Goal: Communication & Community: Answer question/provide support

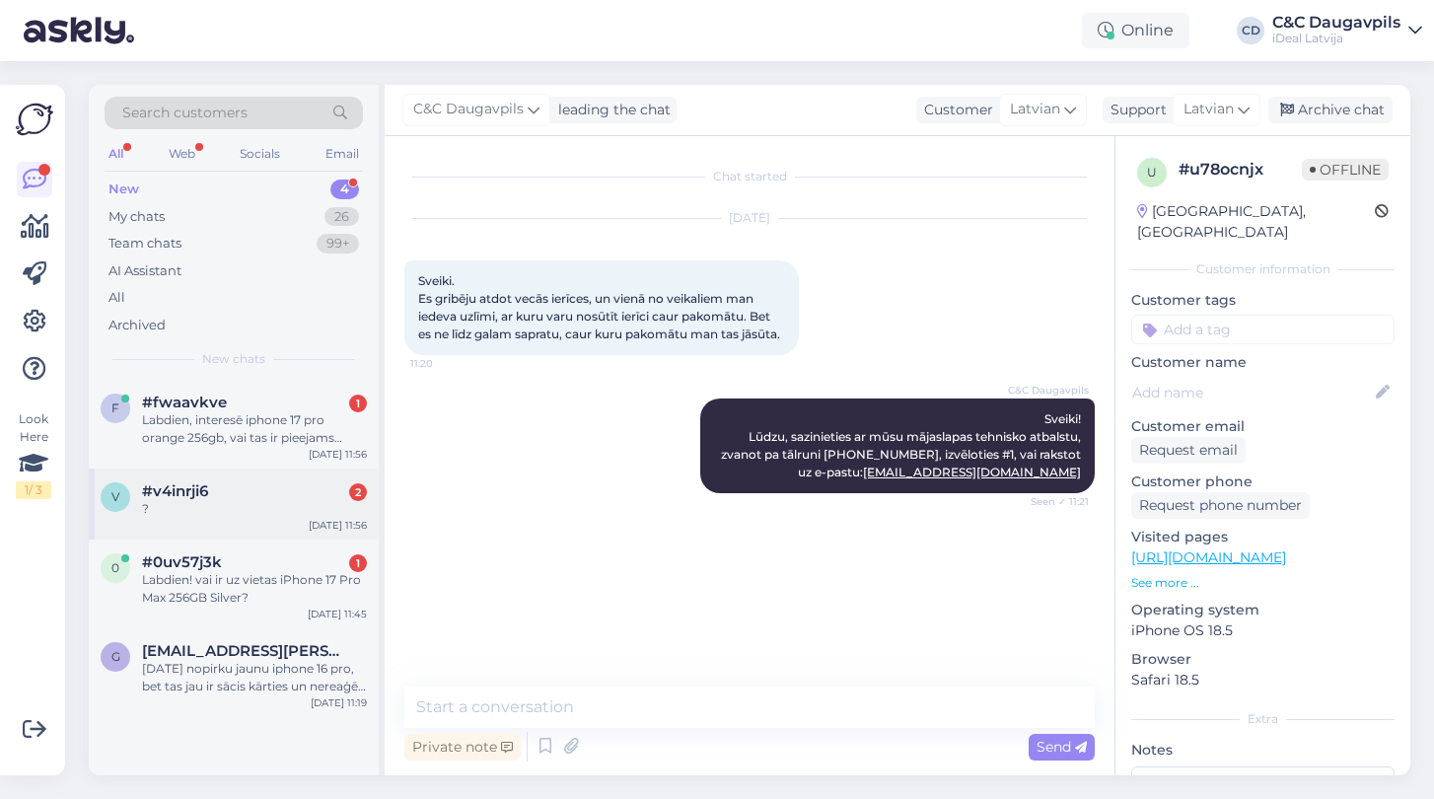
click at [226, 496] on div "#v4inrji6 2" at bounding box center [254, 491] width 225 height 18
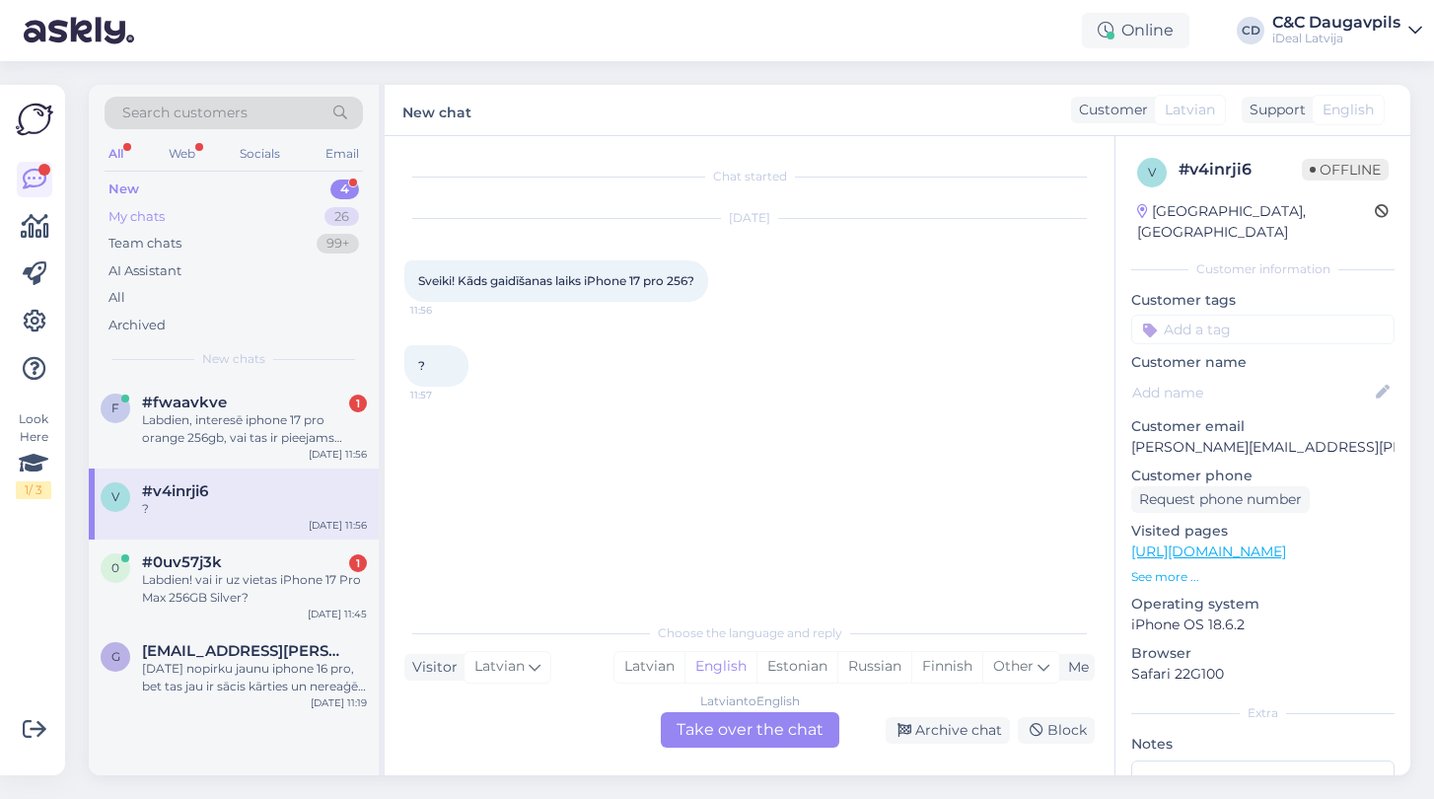
click at [158, 218] on div "My chats" at bounding box center [136, 217] width 56 height 20
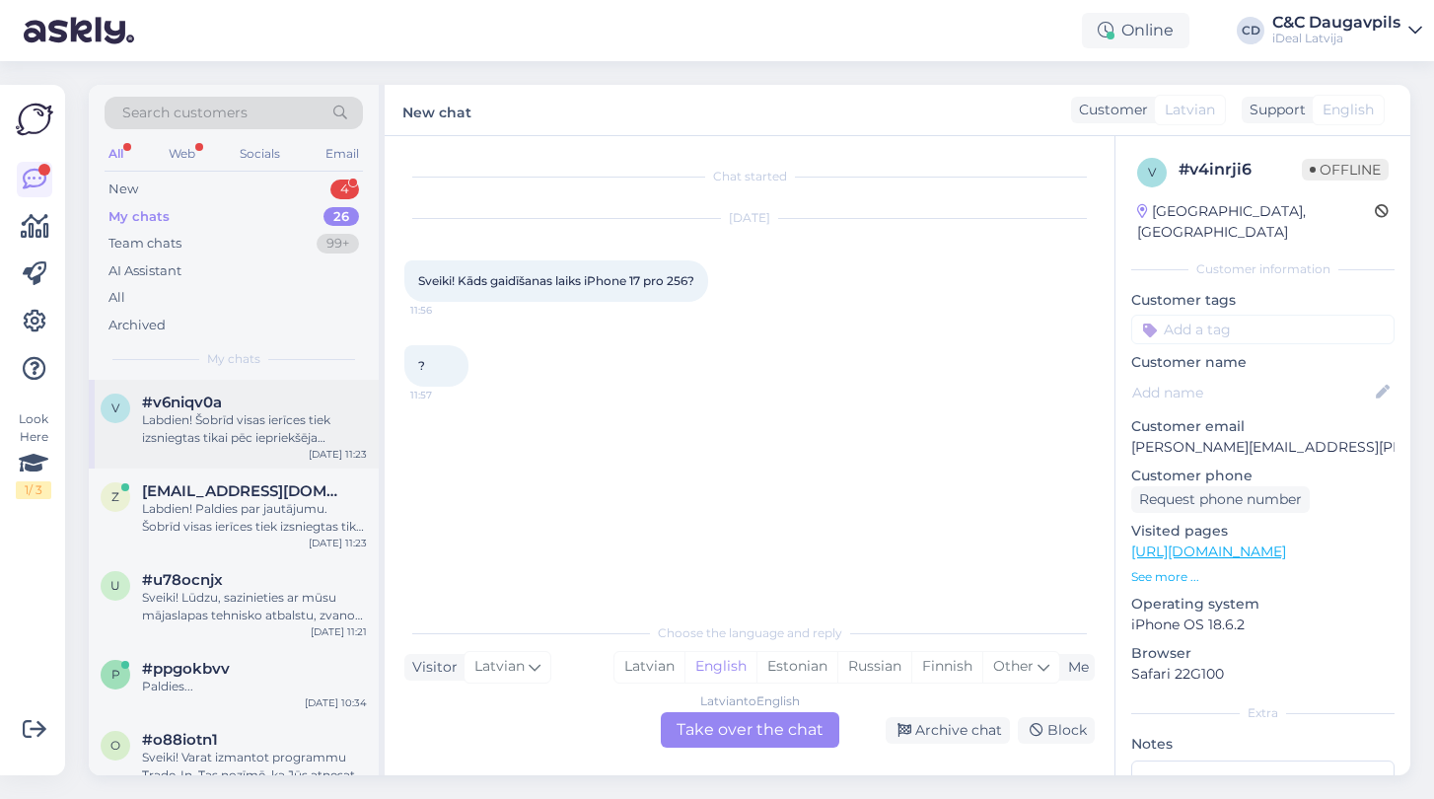
click at [187, 430] on div "Labdien! Šobrīd visas ierīces tiek izsniegtas tikai pēc iepriekšēja pasūtījuma,…" at bounding box center [254, 429] width 225 height 36
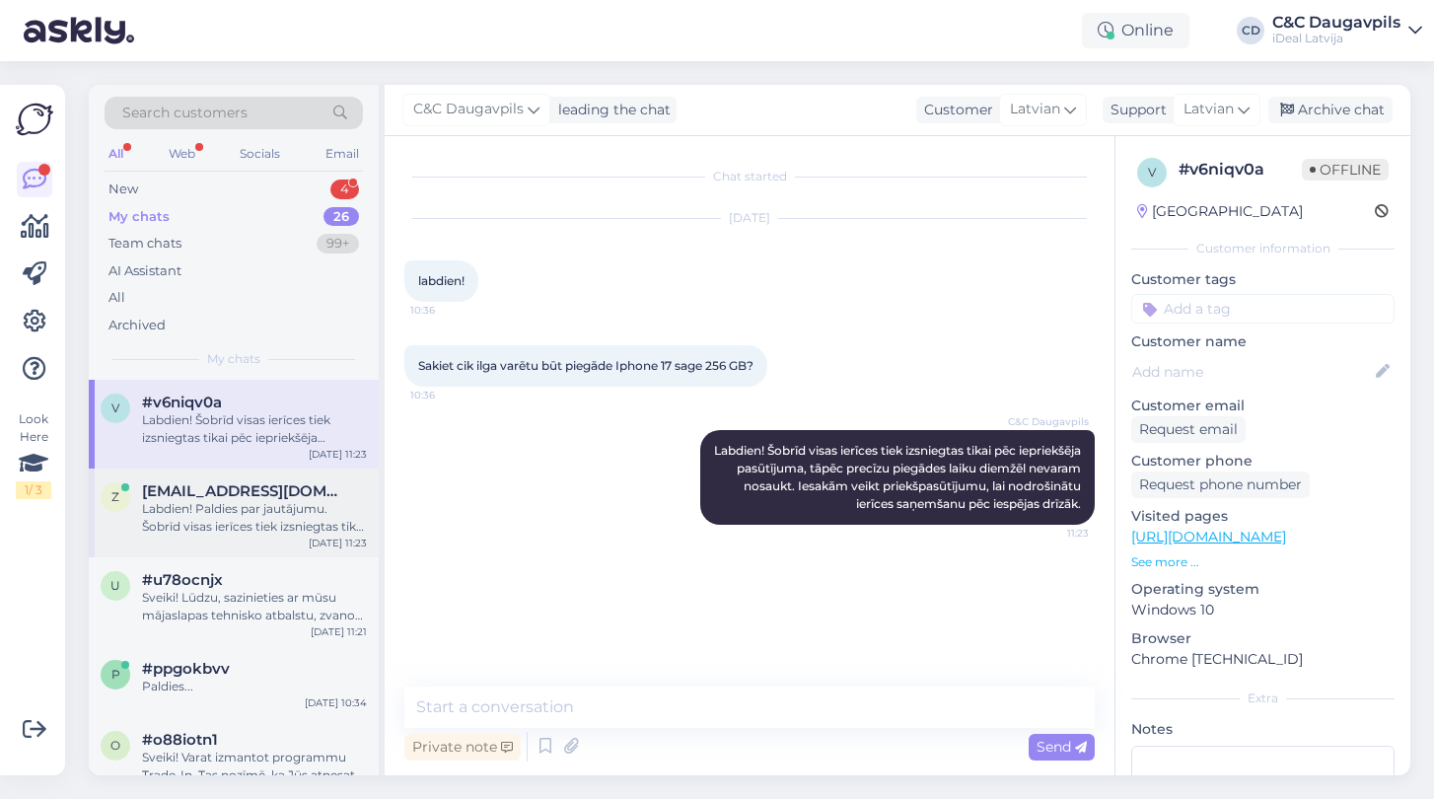
click at [199, 500] on div "Labdien! Paldies par jautājumu. Šobrīd visas ierīces tiek izsniegtas tikai pēc …" at bounding box center [254, 518] width 225 height 36
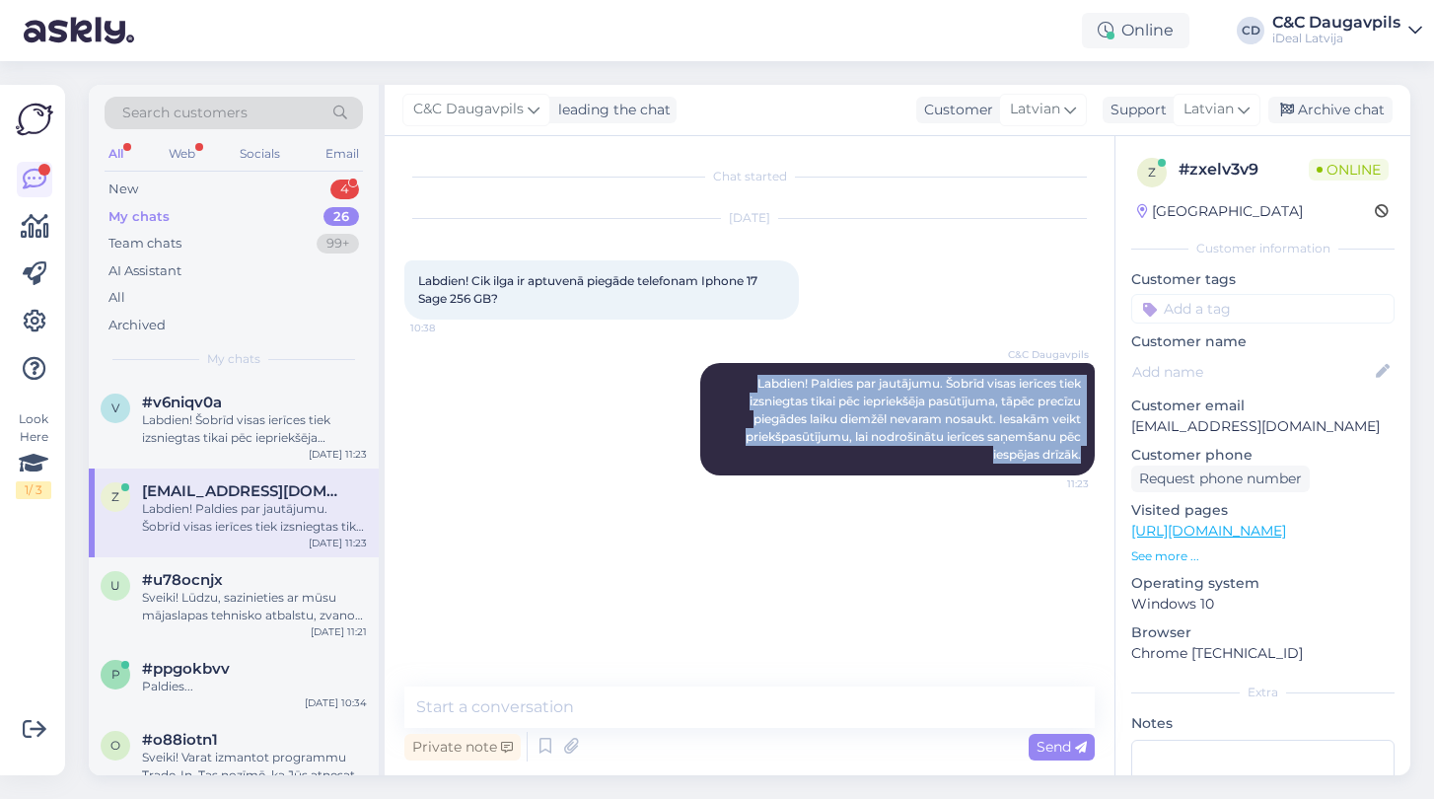
drag, startPoint x: 747, startPoint y: 384, endPoint x: 1103, endPoint y: 455, distance: 363.0
click at [1103, 455] on div "Chat started [DATE] Labdien! Cik ilga ir aptuvenā piegāde telefonam Iphone 17 S…" at bounding box center [758, 412] width 708 height 513
copy span "Labdien! Paldies par jautājumu. Šobrīd visas ierīces tiek izsniegtas tikai pēc …"
click at [141, 184] on div "New 4" at bounding box center [234, 190] width 258 height 28
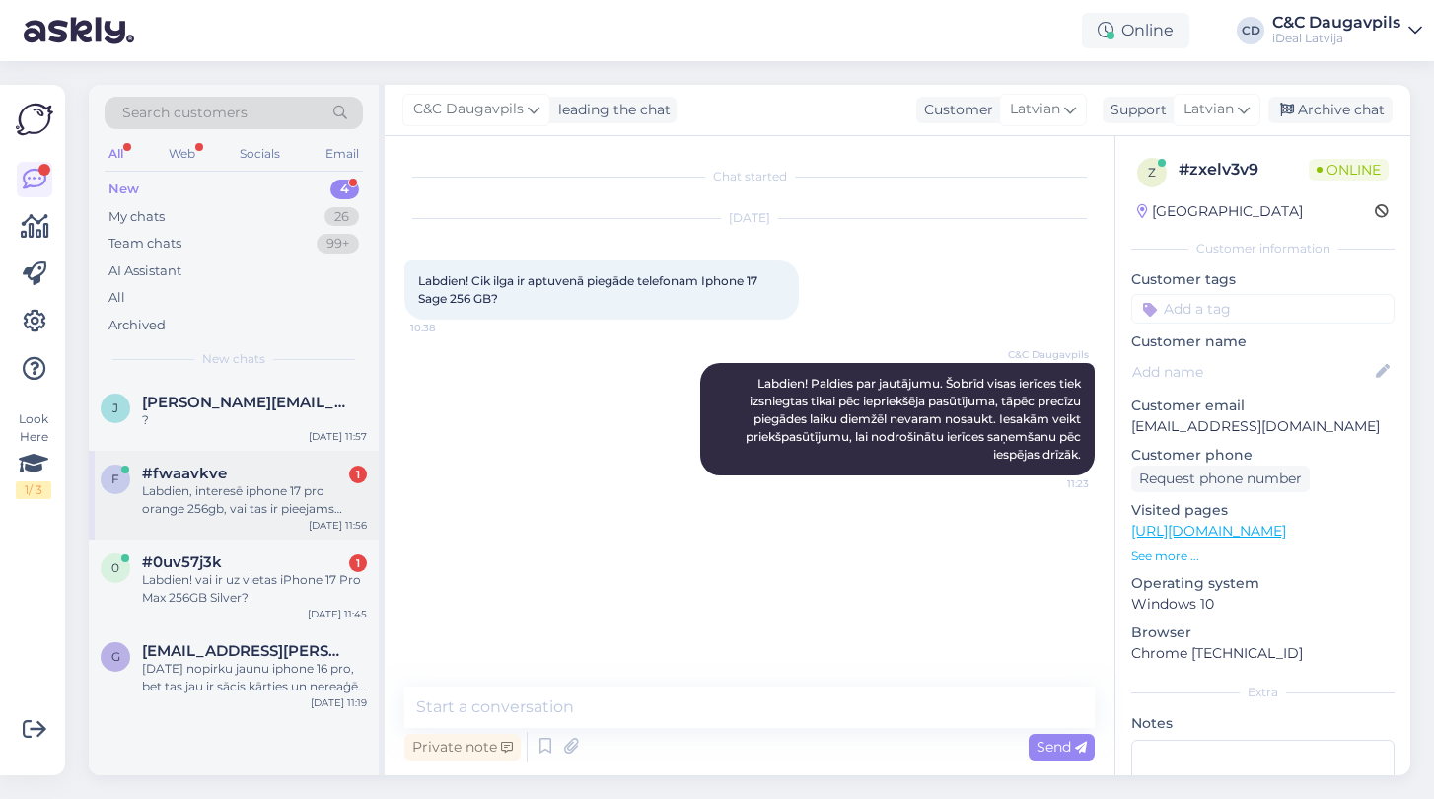
click at [257, 501] on div "Labdien, interesē iphone 17 pro orange 256gb, vai tas ir pieejams pirkšanai uzr…" at bounding box center [254, 500] width 225 height 36
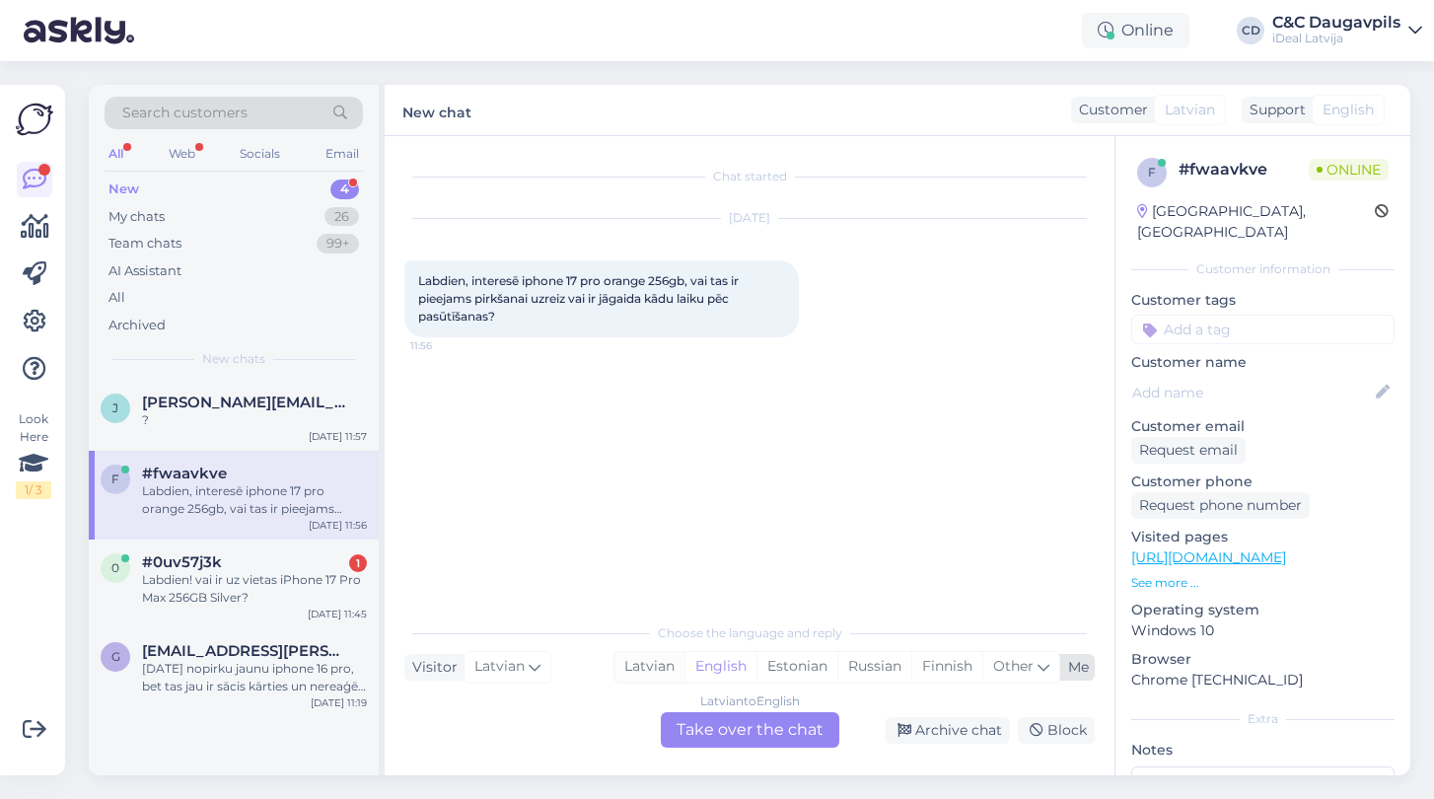
click at [647, 671] on div "Latvian" at bounding box center [649, 667] width 70 height 30
click at [719, 723] on div "Latvian to Latvian Take over the chat" at bounding box center [750, 730] width 178 height 36
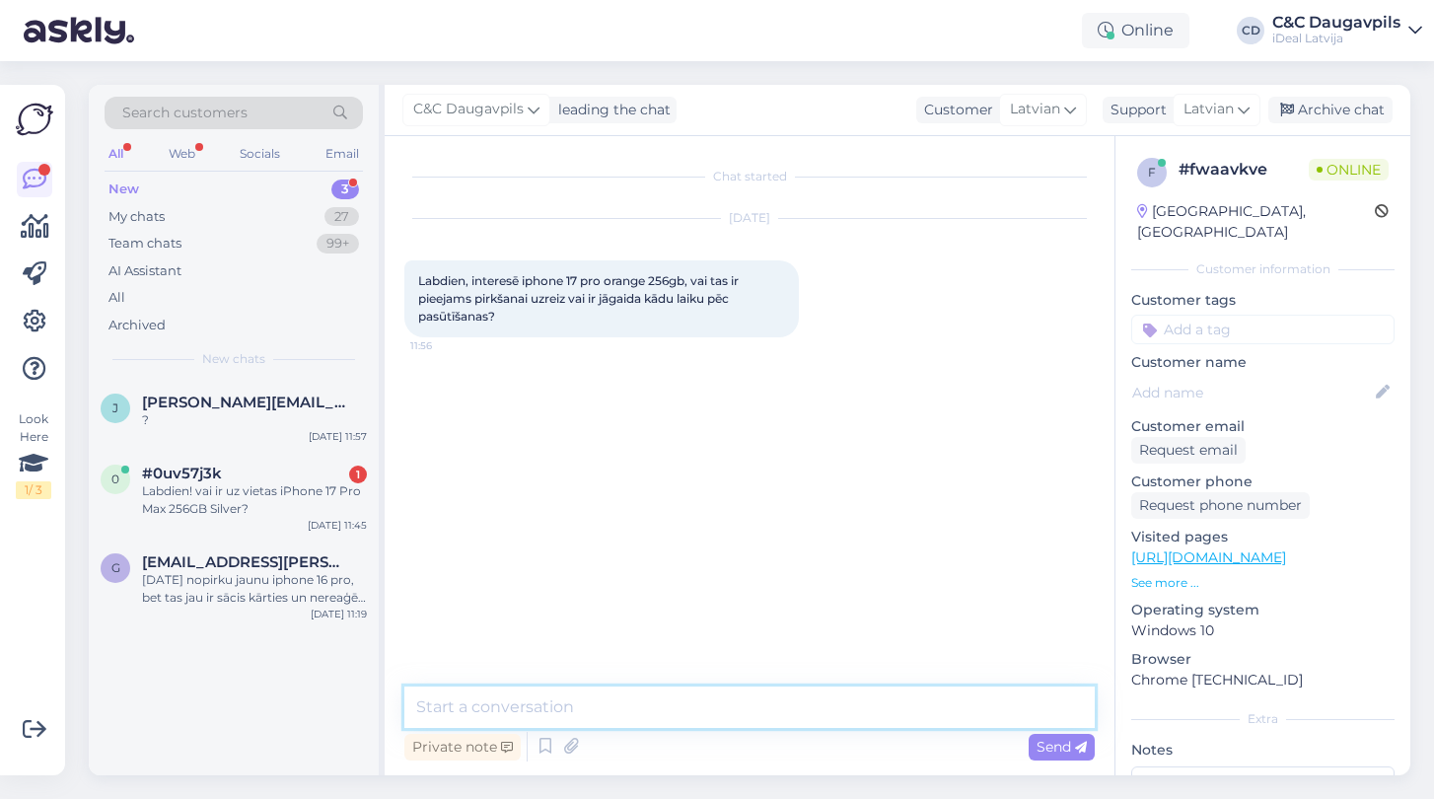
click at [585, 702] on textarea at bounding box center [749, 706] width 690 height 41
paste textarea "Labdien! Paldies par jautājumu. Šobrīd visas ierīces tiek izsniegtas tikai pēc …"
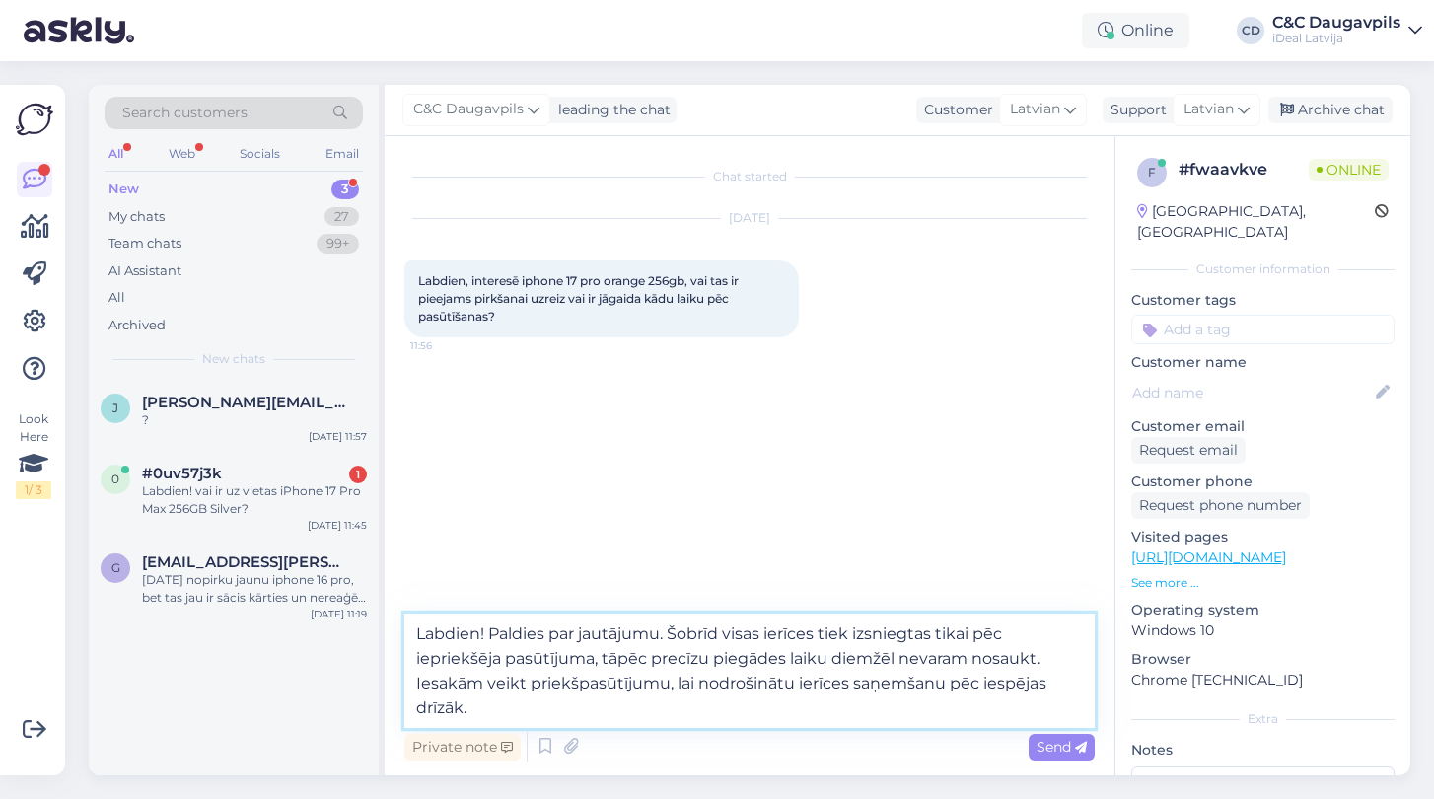
drag, startPoint x: 670, startPoint y: 635, endPoint x: 493, endPoint y: 630, distance: 176.6
click at [493, 630] on textarea "Labdien! Paldies par jautājumu. Šobrīd visas ierīces tiek izsniegtas tikai pēc …" at bounding box center [749, 670] width 690 height 114
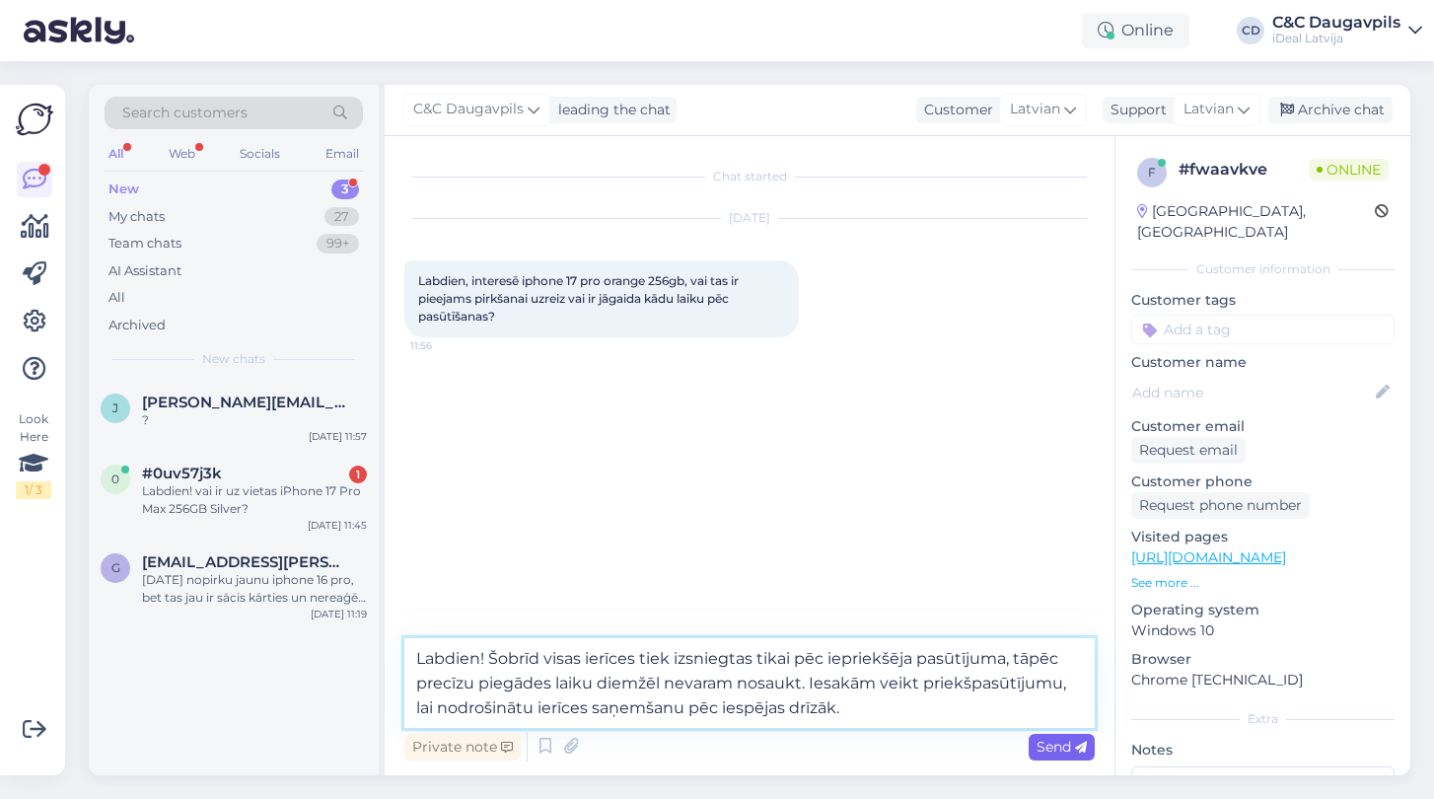
type textarea "Labdien! Šobrīd visas ierīces tiek izsniegtas tikai pēc iepriekšēja pasūtījuma,…"
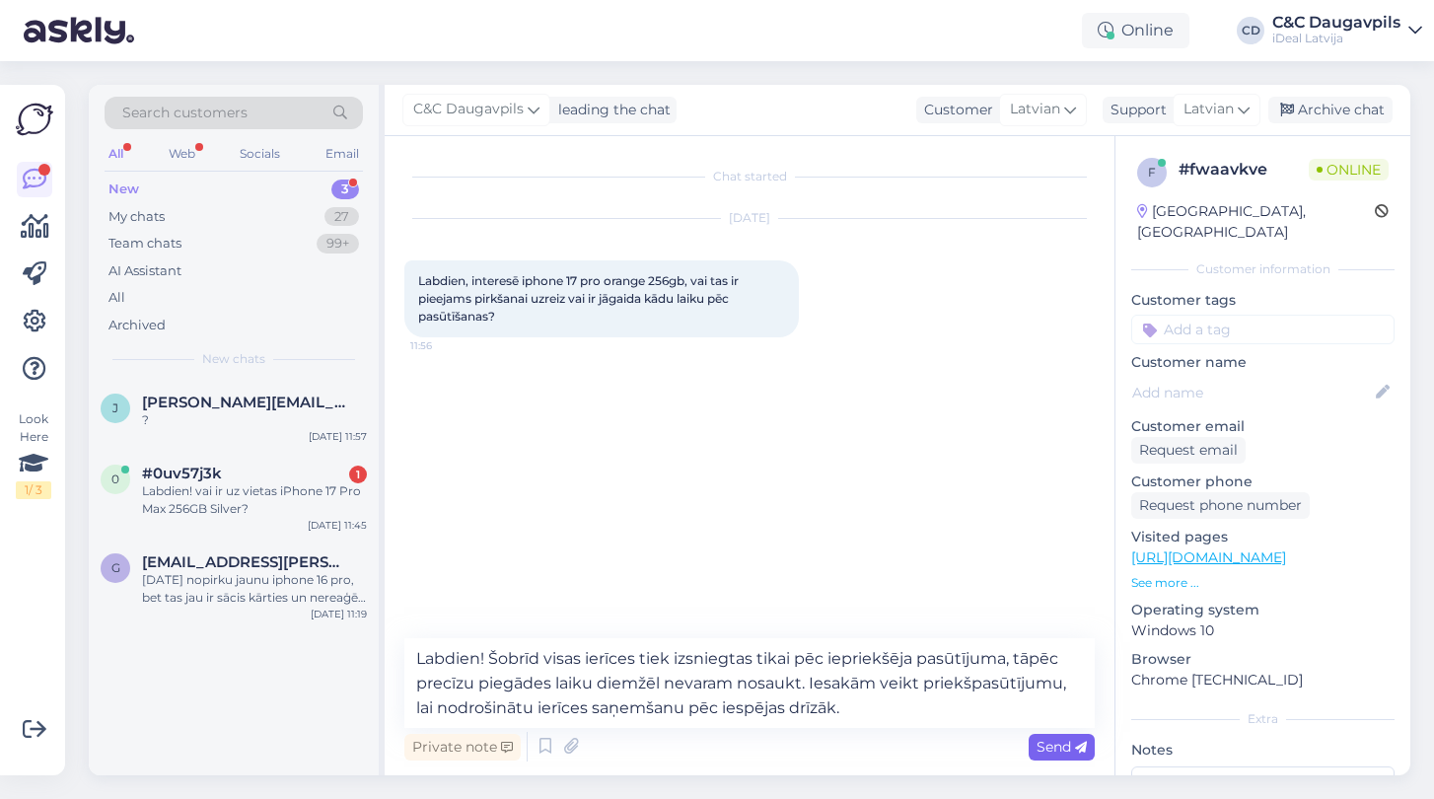
click at [1051, 748] on span "Send" at bounding box center [1061, 747] width 50 height 18
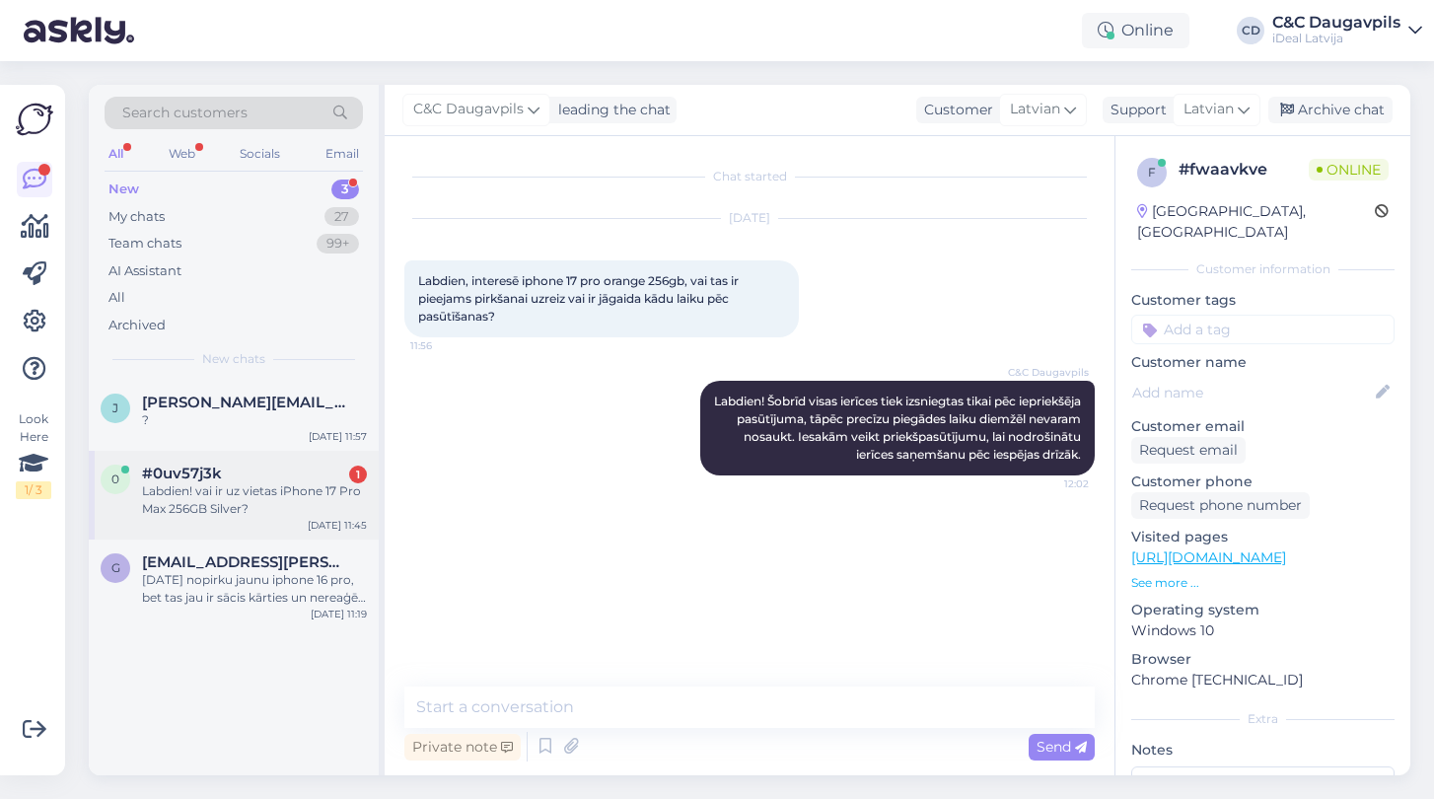
click at [257, 506] on div "Labdien! vai ir uz vietas iPhone 17 Pro Max 256GB Silver?" at bounding box center [254, 500] width 225 height 36
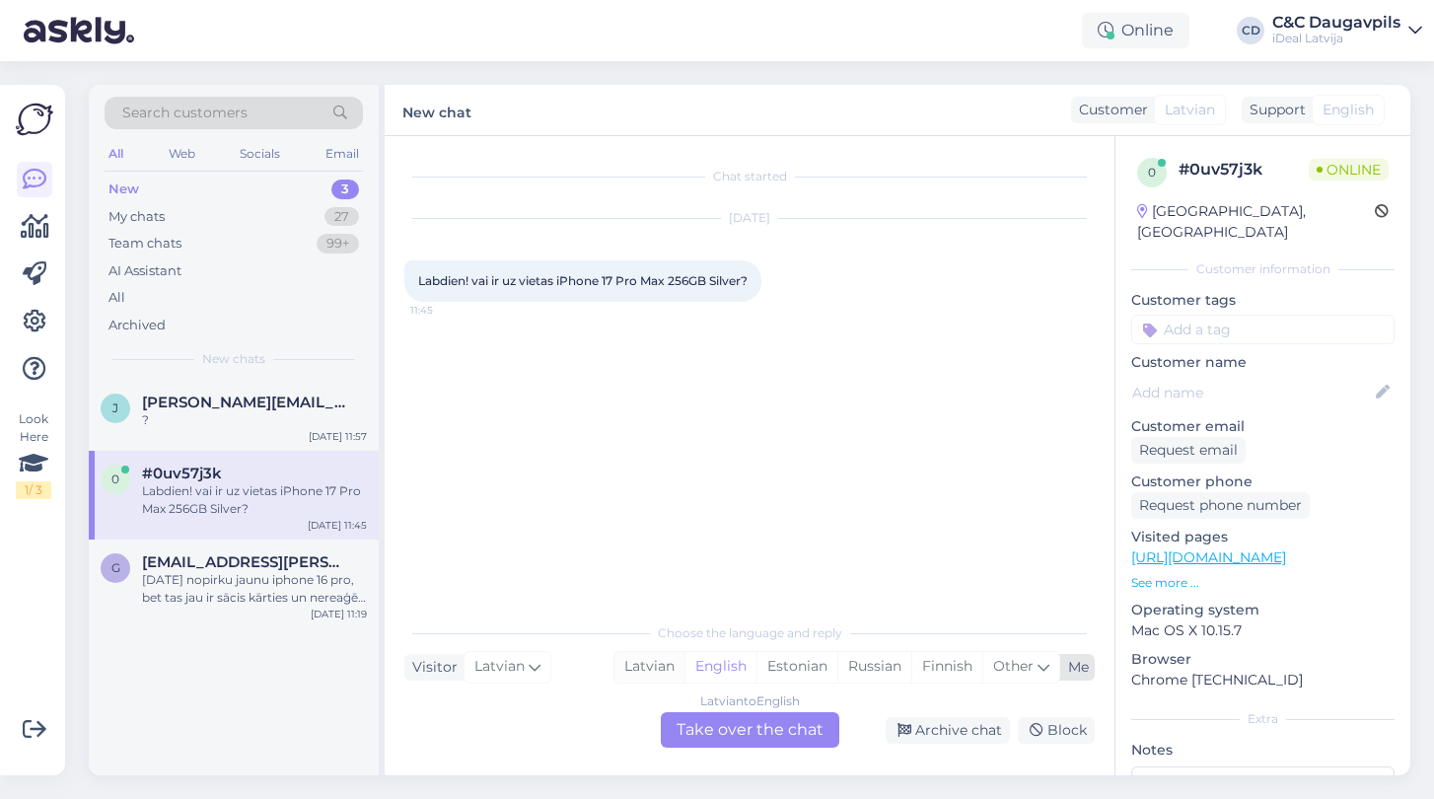
click at [645, 668] on div "Latvian" at bounding box center [649, 667] width 70 height 30
click at [744, 737] on div "Latvian to Latvian Take over the chat" at bounding box center [750, 730] width 178 height 36
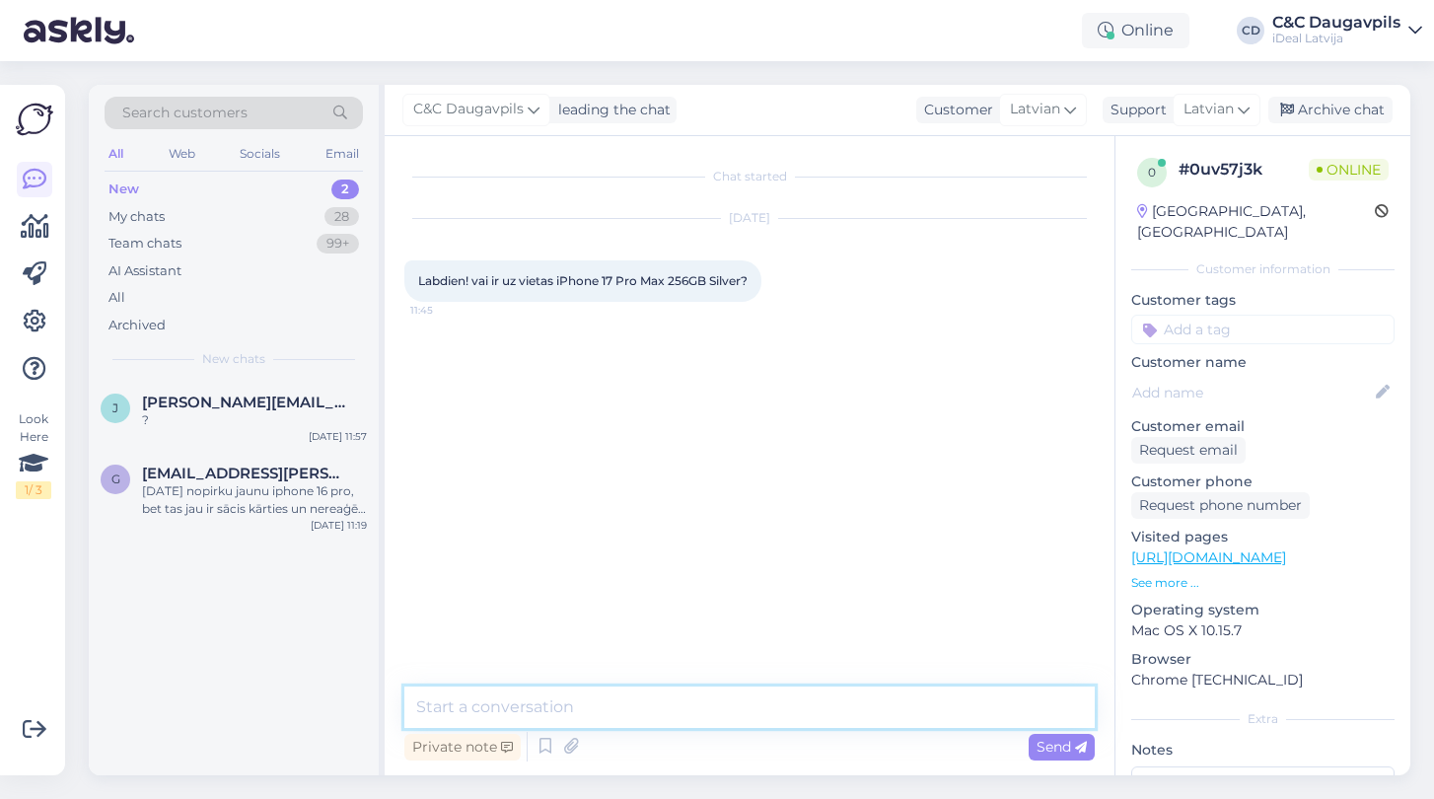
click at [614, 710] on textarea at bounding box center [749, 706] width 690 height 41
paste textarea "Labdien! Paldies par jautājumu. Šobrīd visas ierīces tiek izsniegtas tikai pēc …"
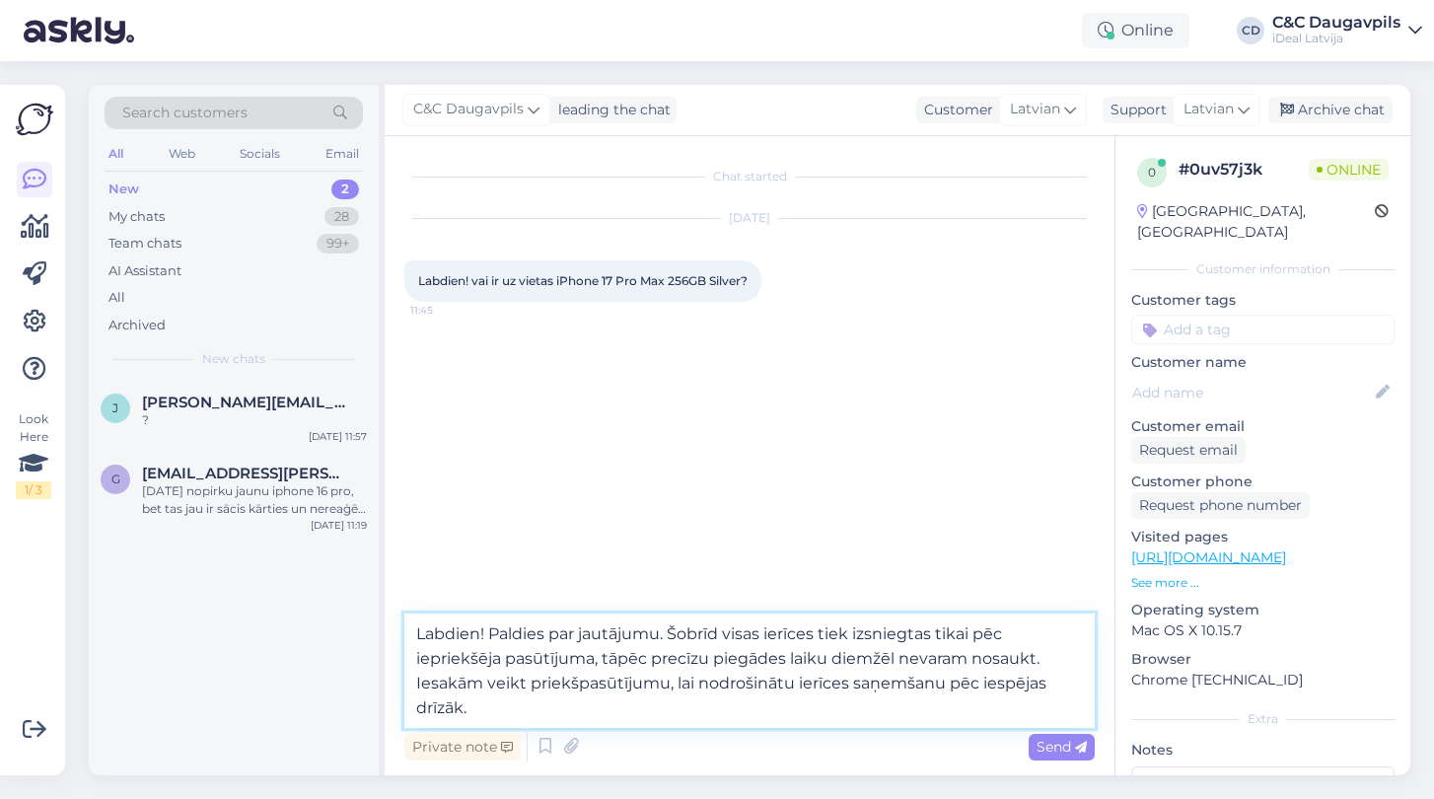
drag, startPoint x: 674, startPoint y: 636, endPoint x: 489, endPoint y: 630, distance: 184.5
click at [489, 630] on textarea "Labdien! Paldies par jautājumu. Šobrīd visas ierīces tiek izsniegtas tikai pēc …" at bounding box center [749, 670] width 690 height 114
type textarea "Labdien! Šobrīd visas ierīces tiek izsniegtas tikai pēc iepriekšēja pasūtījuma,…"
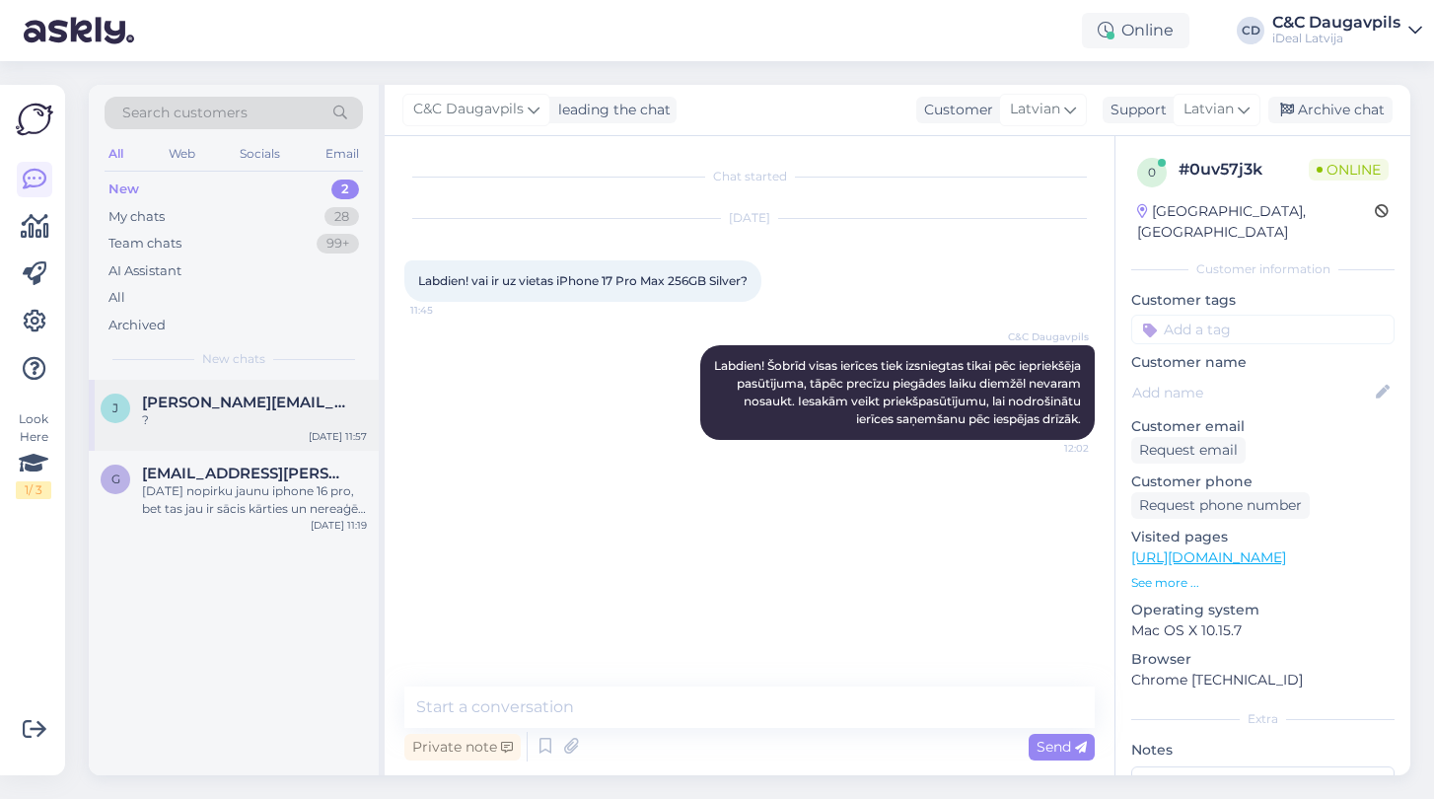
click at [174, 425] on div "?" at bounding box center [254, 420] width 225 height 18
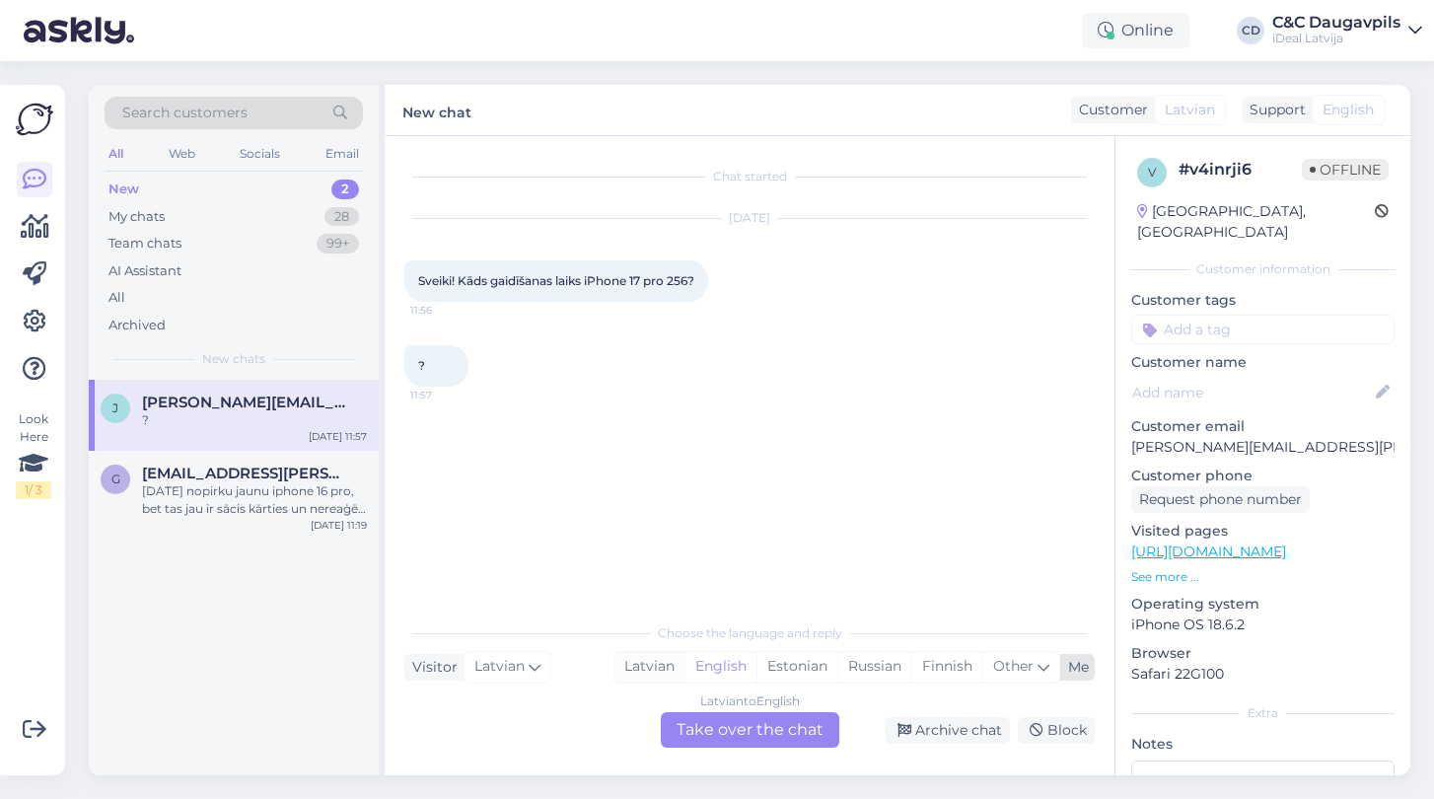
click at [639, 670] on div "Latvian" at bounding box center [649, 667] width 70 height 30
click at [741, 736] on div "Latvian to Latvian Take over the chat" at bounding box center [750, 730] width 178 height 36
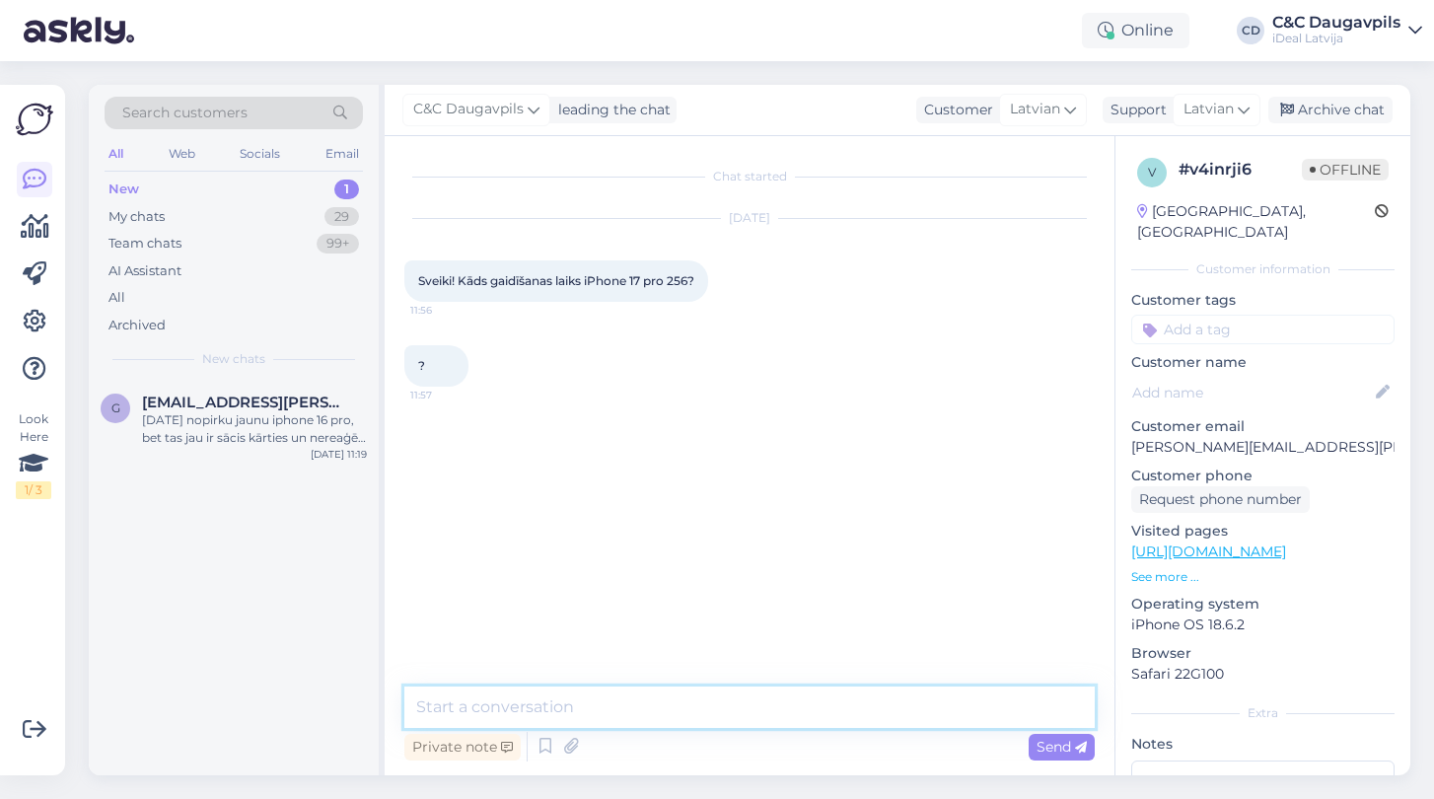
click at [623, 724] on textarea at bounding box center [749, 706] width 690 height 41
paste textarea "Labdien! Paldies par jautājumu. Šobrīd visas ierīces tiek izsniegtas tikai pēc …"
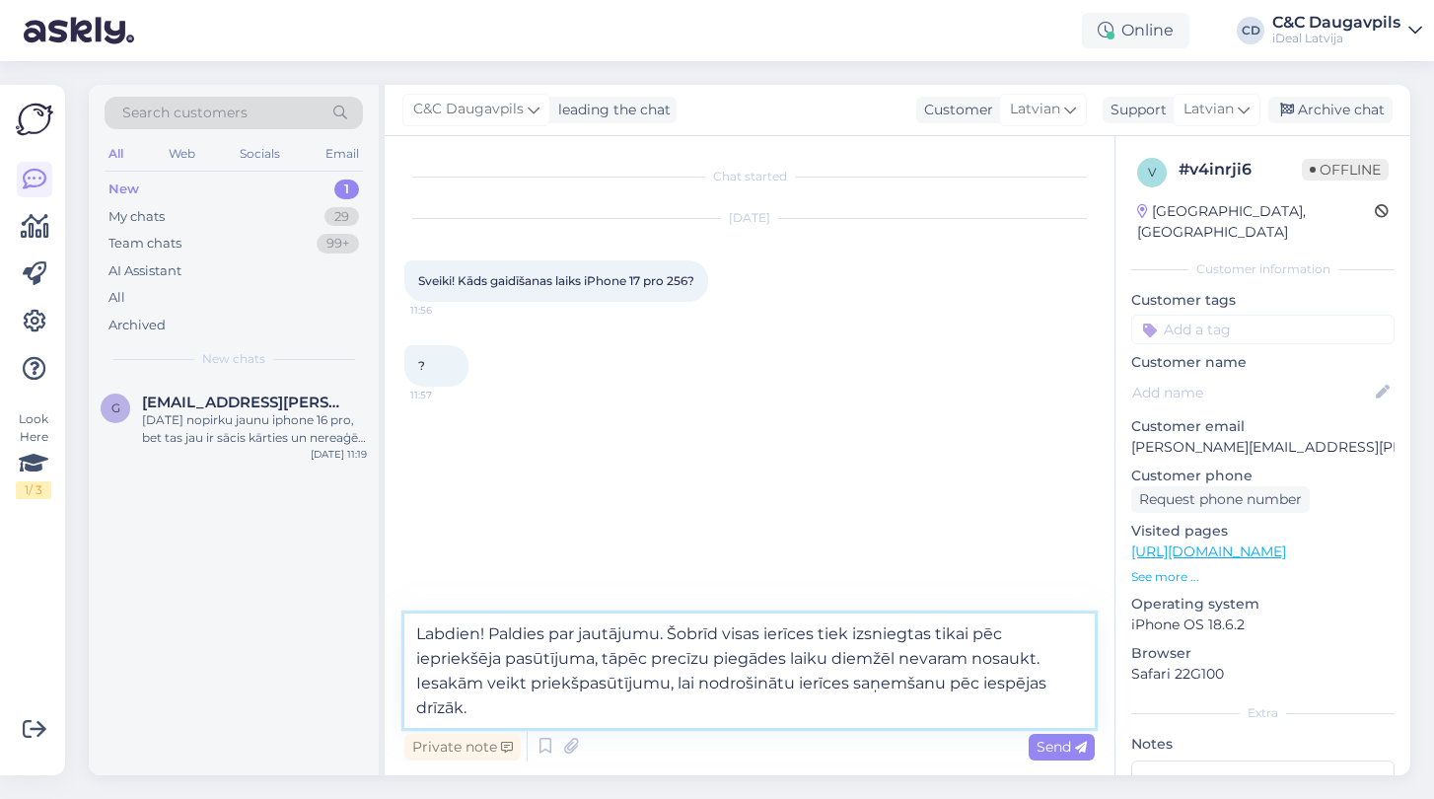
drag, startPoint x: 672, startPoint y: 629, endPoint x: 494, endPoint y: 631, distance: 177.5
click at [494, 631] on textarea "Labdien! Paldies par jautājumu. Šobrīd visas ierīces tiek izsniegtas tikai pēc …" at bounding box center [749, 670] width 690 height 114
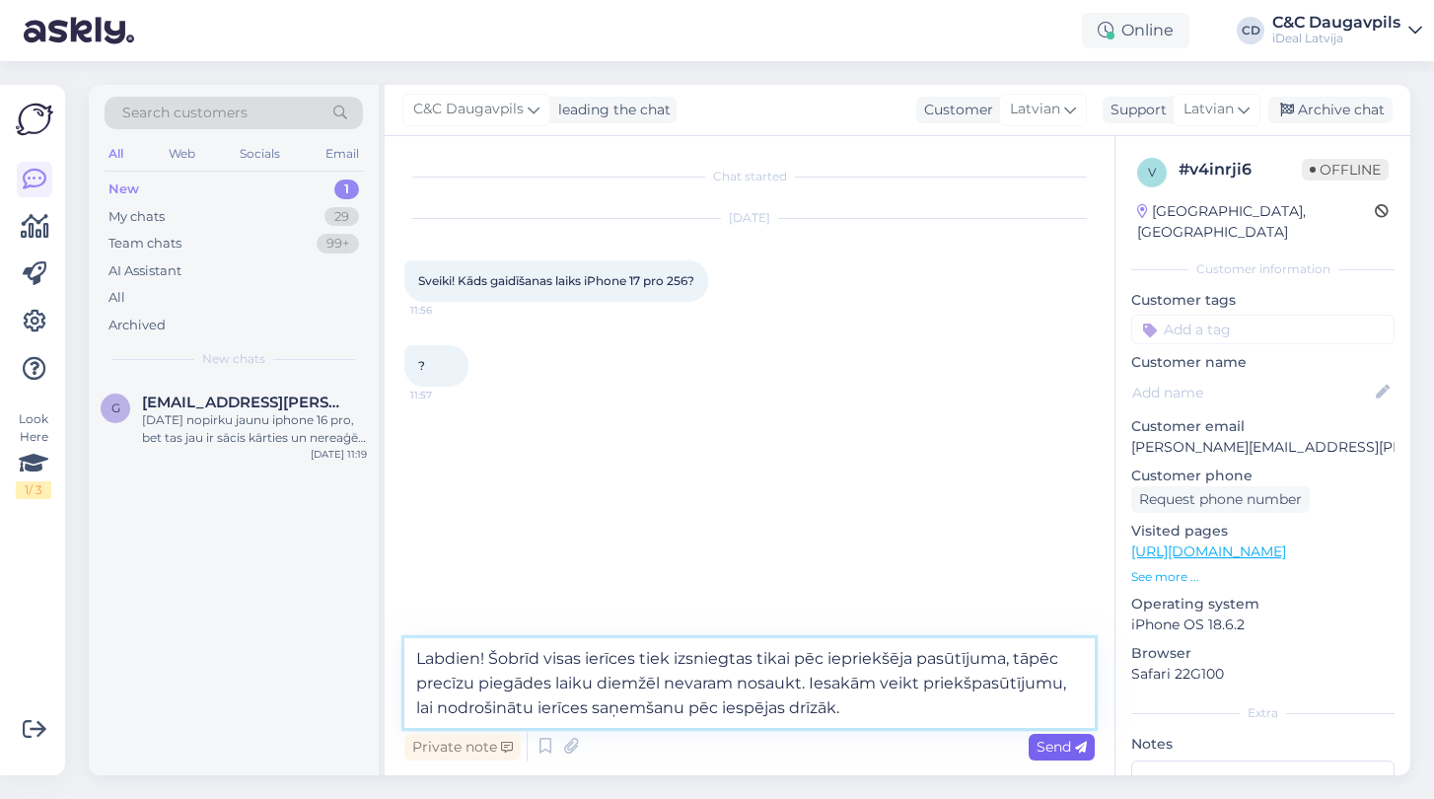
type textarea "Labdien! Šobrīd visas ierīces tiek izsniegtas tikai pēc iepriekšēja pasūtījuma,…"
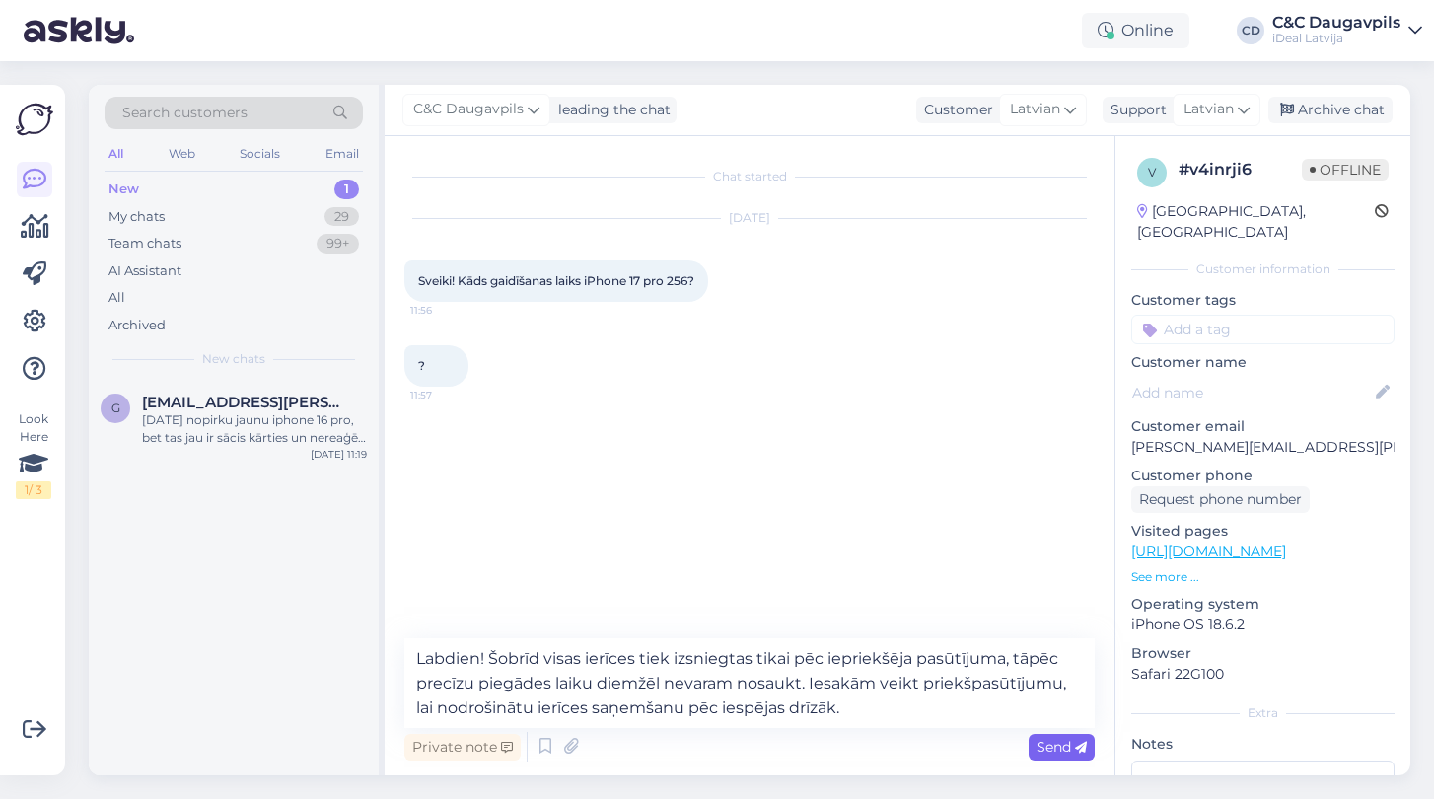
click at [1051, 747] on span "Send" at bounding box center [1061, 747] width 50 height 18
